Goal: Information Seeking & Learning: Learn about a topic

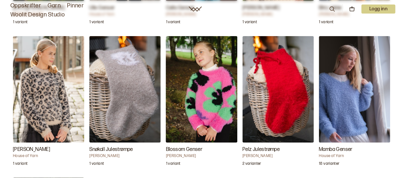
scroll to position [754, 0]
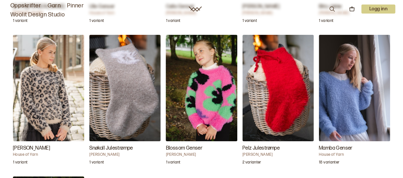
click at [55, 70] on img "Leaora Genser" at bounding box center [48, 88] width 71 height 107
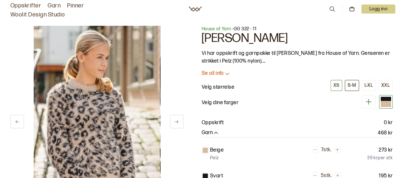
click at [355, 85] on div "S-M" at bounding box center [351, 86] width 8 height 6
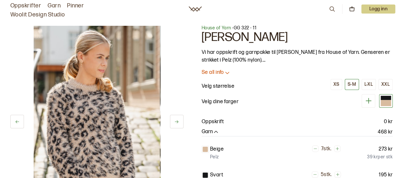
click at [218, 72] on p "Se all info" at bounding box center [212, 73] width 22 height 7
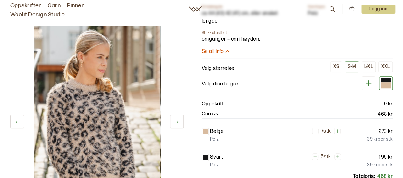
scroll to position [187, 0]
click at [367, 67] on div "L-XL" at bounding box center [368, 67] width 8 height 6
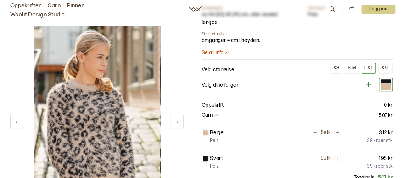
scroll to position [186, 0]
